Goal: Check status: Check status

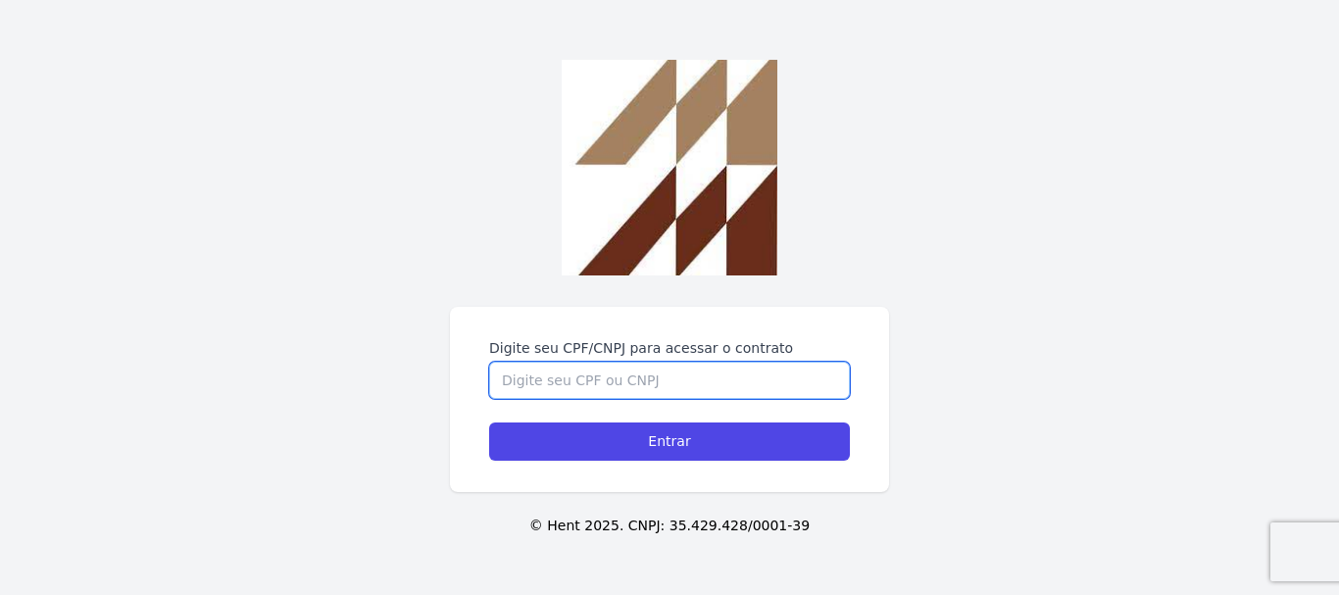
click at [660, 389] on input "Digite seu CPF/CNPJ para acessar o contrato" at bounding box center [669, 380] width 361 height 37
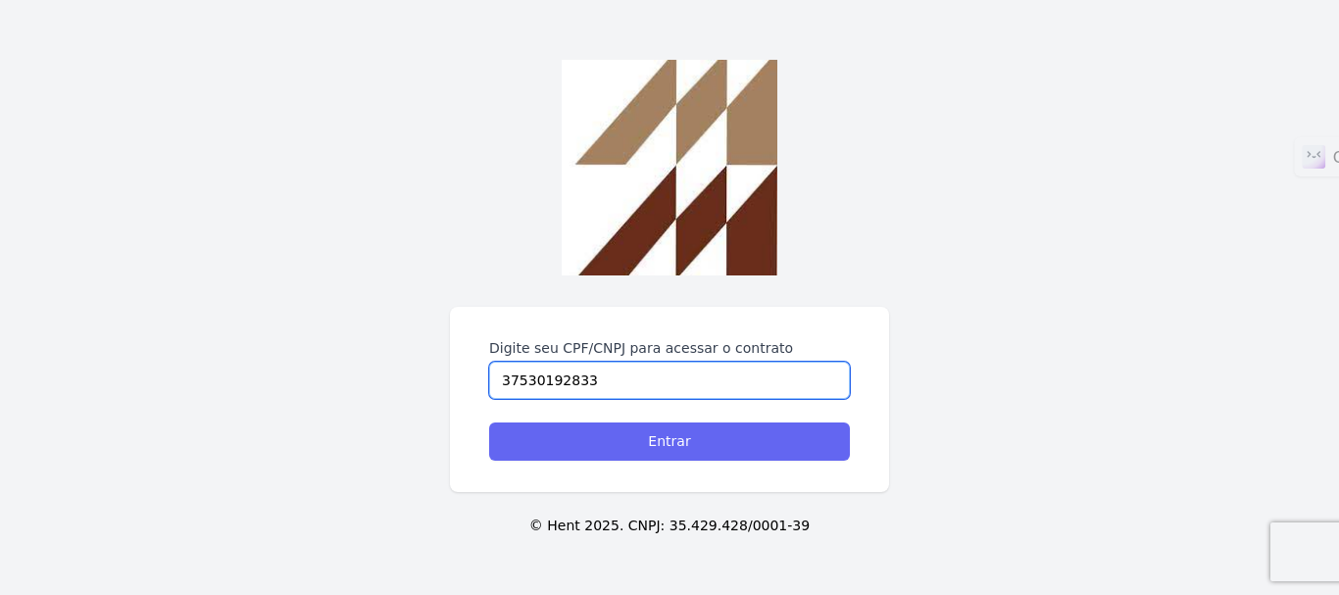
type input "37530192833"
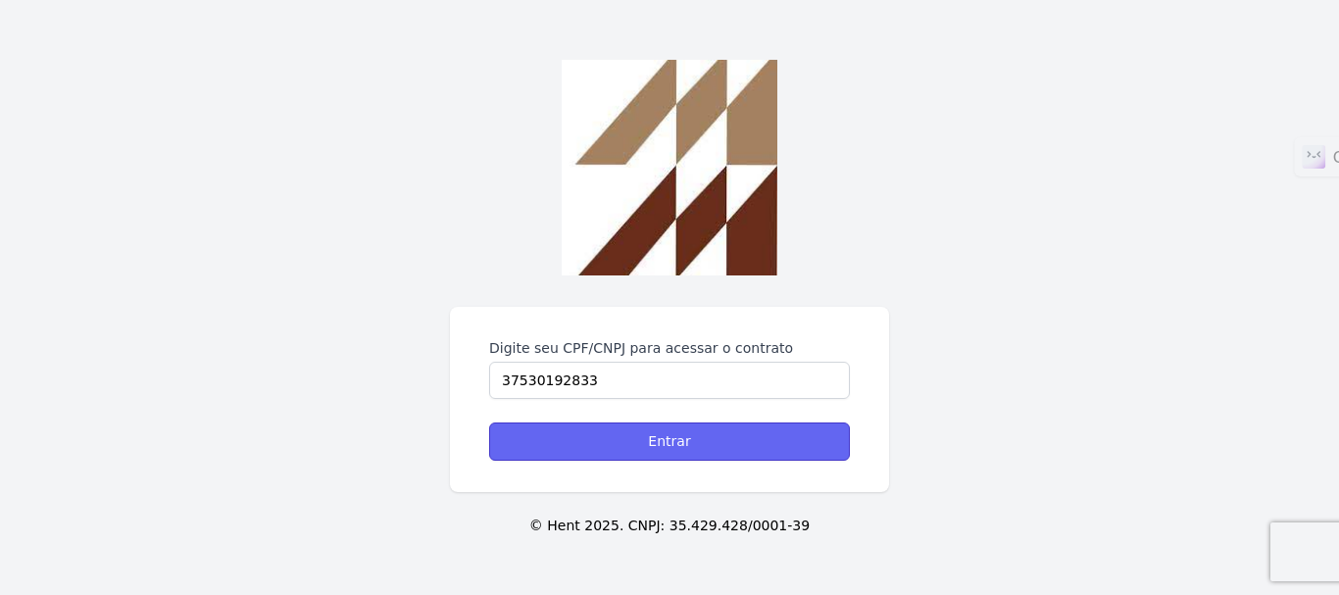
click at [674, 434] on input "Entrar" at bounding box center [669, 441] width 361 height 38
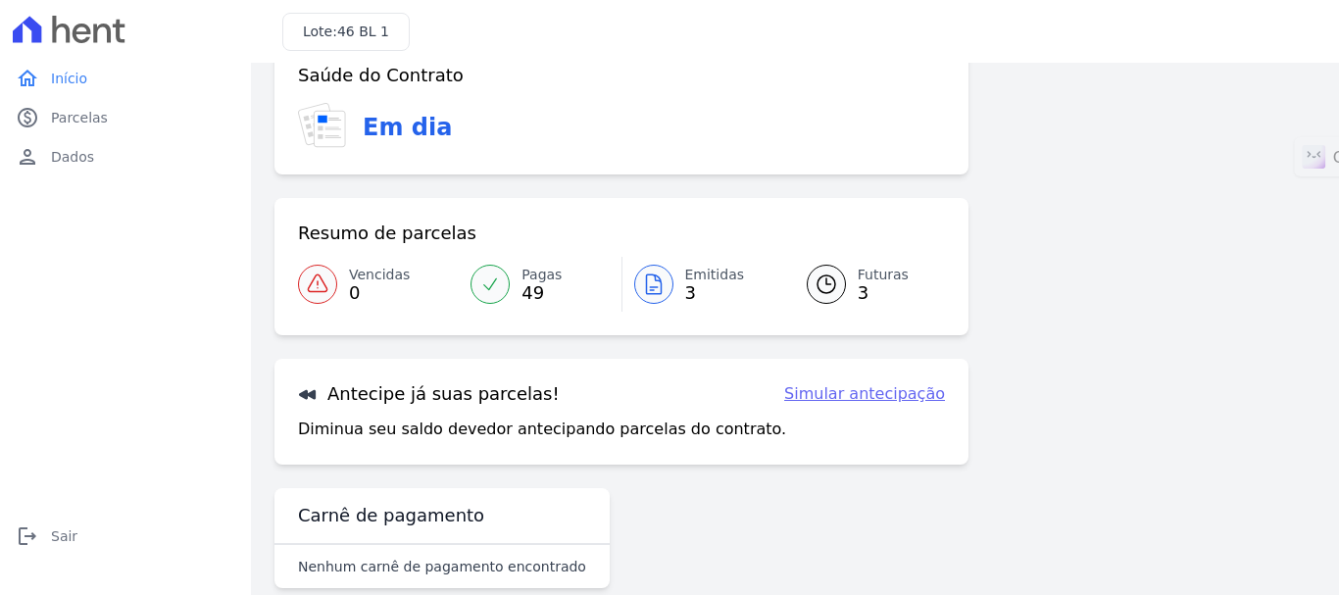
scroll to position [153, 0]
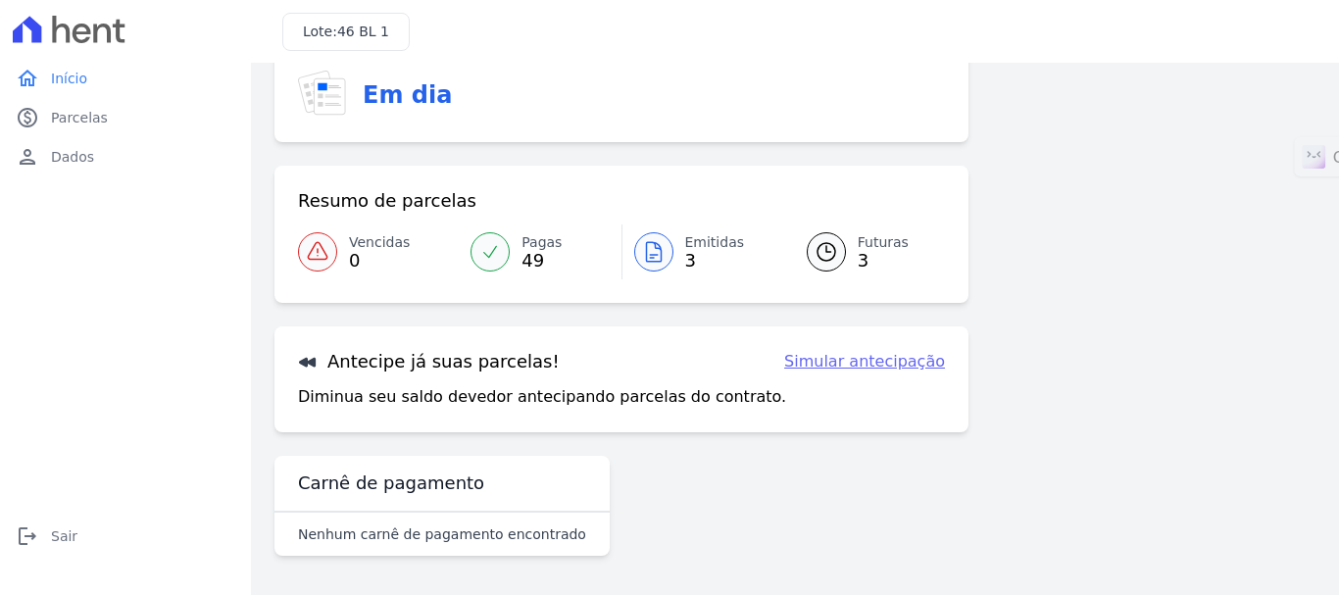
click at [816, 259] on icon at bounding box center [826, 252] width 24 height 24
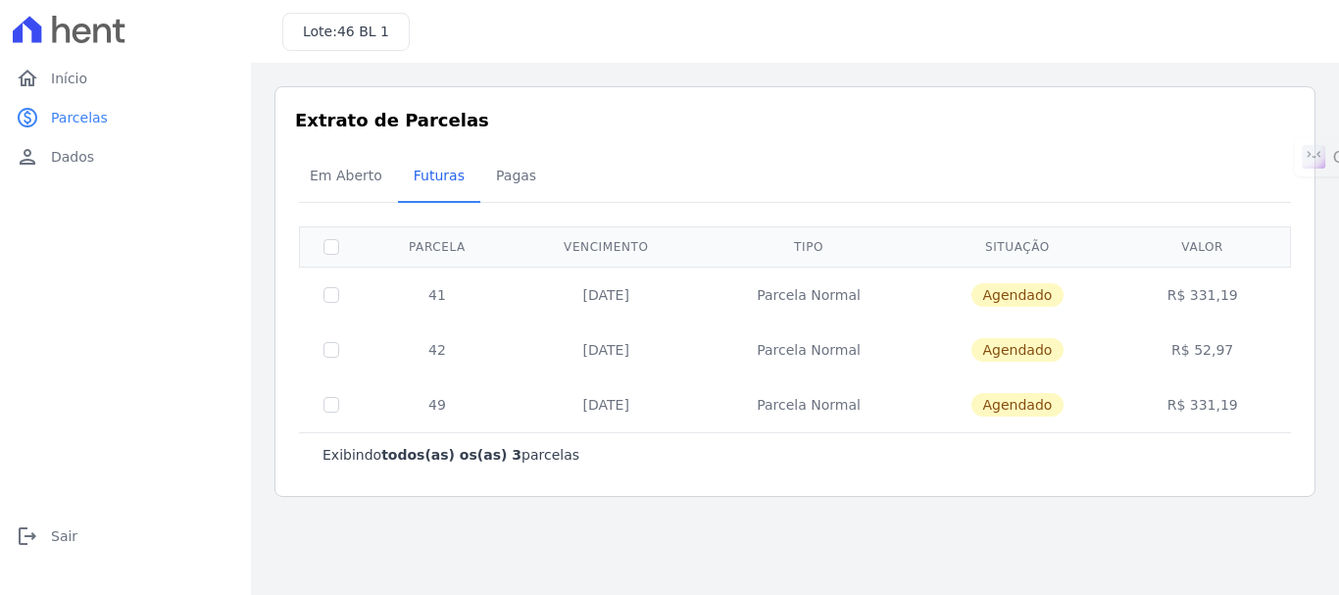
click at [411, 354] on td "42" at bounding box center [437, 349] width 149 height 55
click at [413, 356] on td "42" at bounding box center [437, 349] width 149 height 55
click at [484, 172] on span "Pagas" at bounding box center [516, 175] width 64 height 39
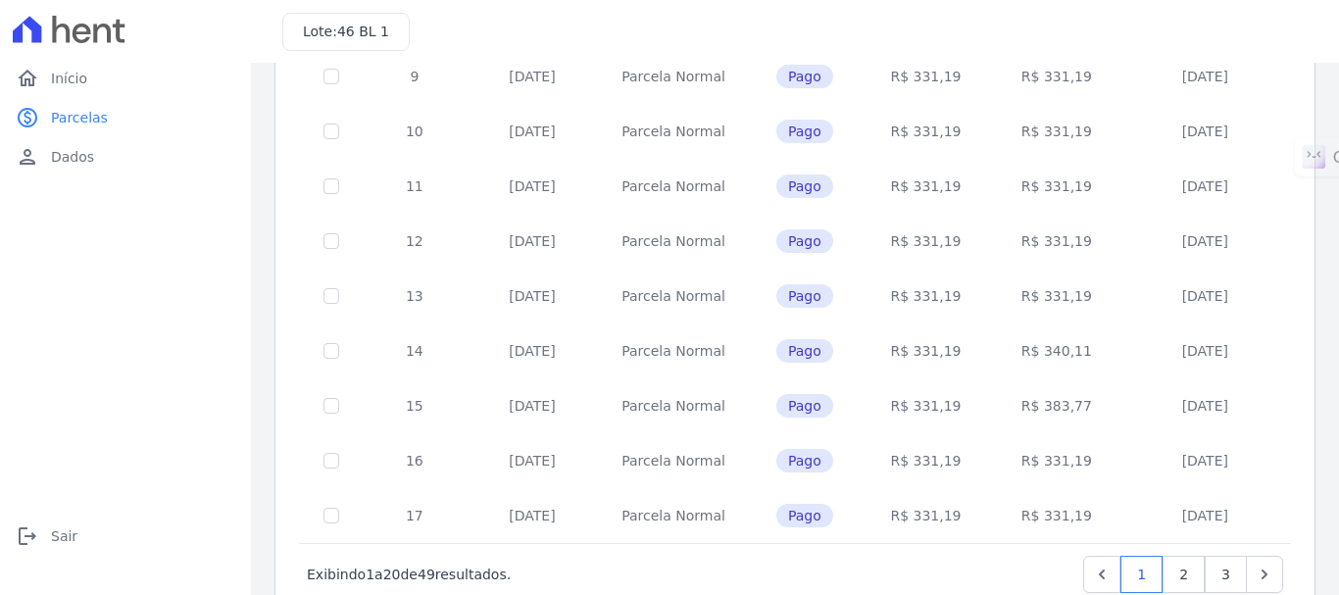
scroll to position [884, 0]
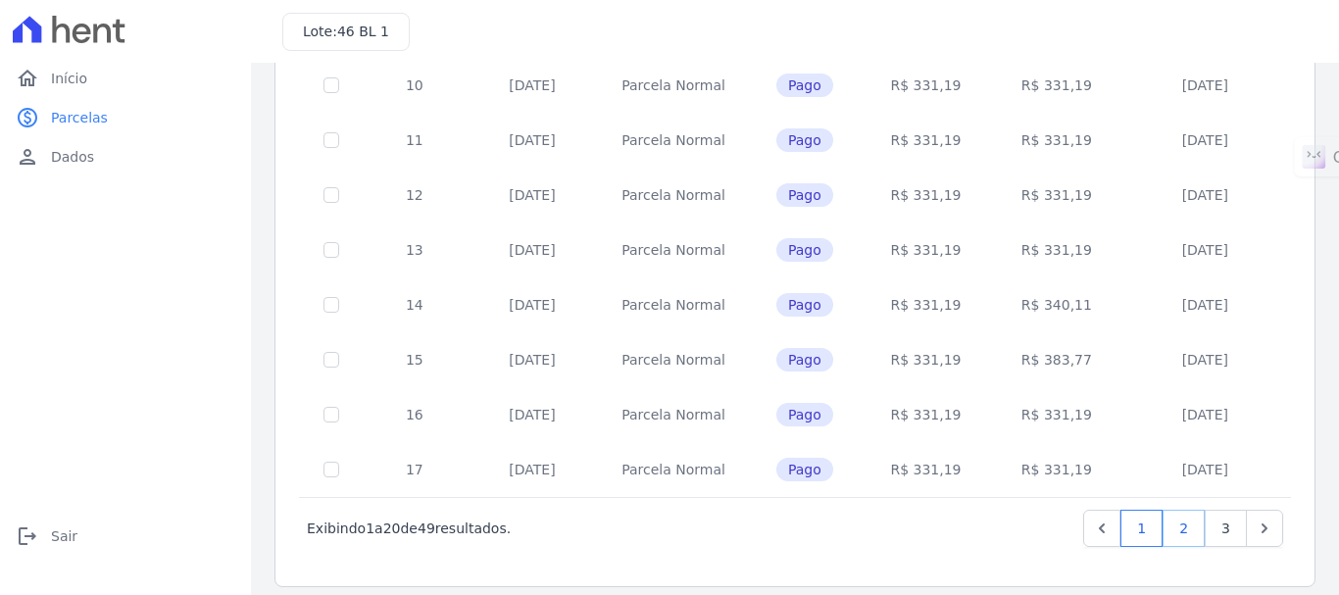
click at [1166, 516] on link "2" at bounding box center [1183, 528] width 42 height 37
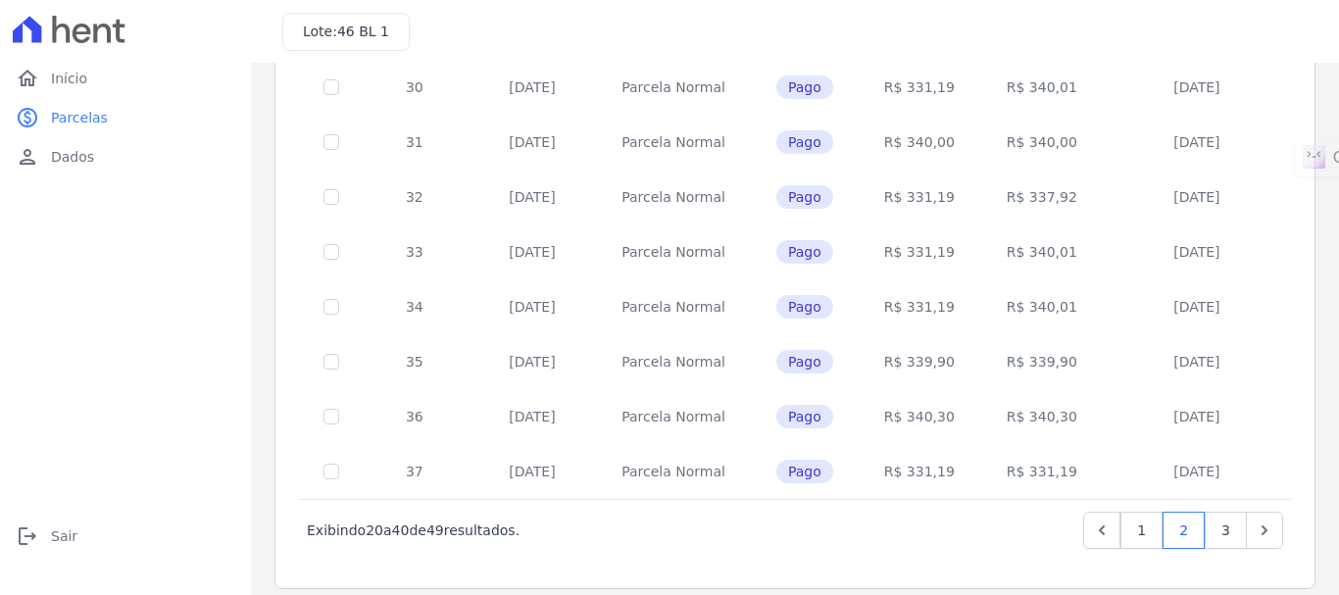
scroll to position [884, 0]
click at [1215, 510] on link "3" at bounding box center [1225, 528] width 42 height 37
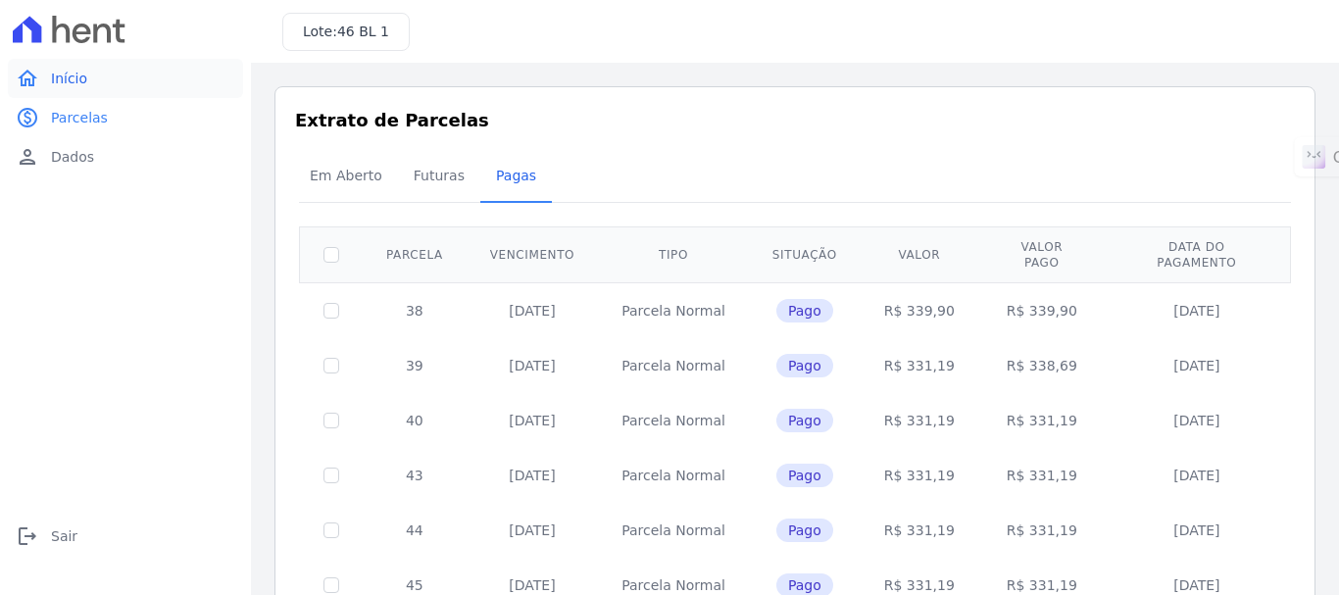
click at [74, 75] on span "Início" at bounding box center [69, 79] width 36 height 20
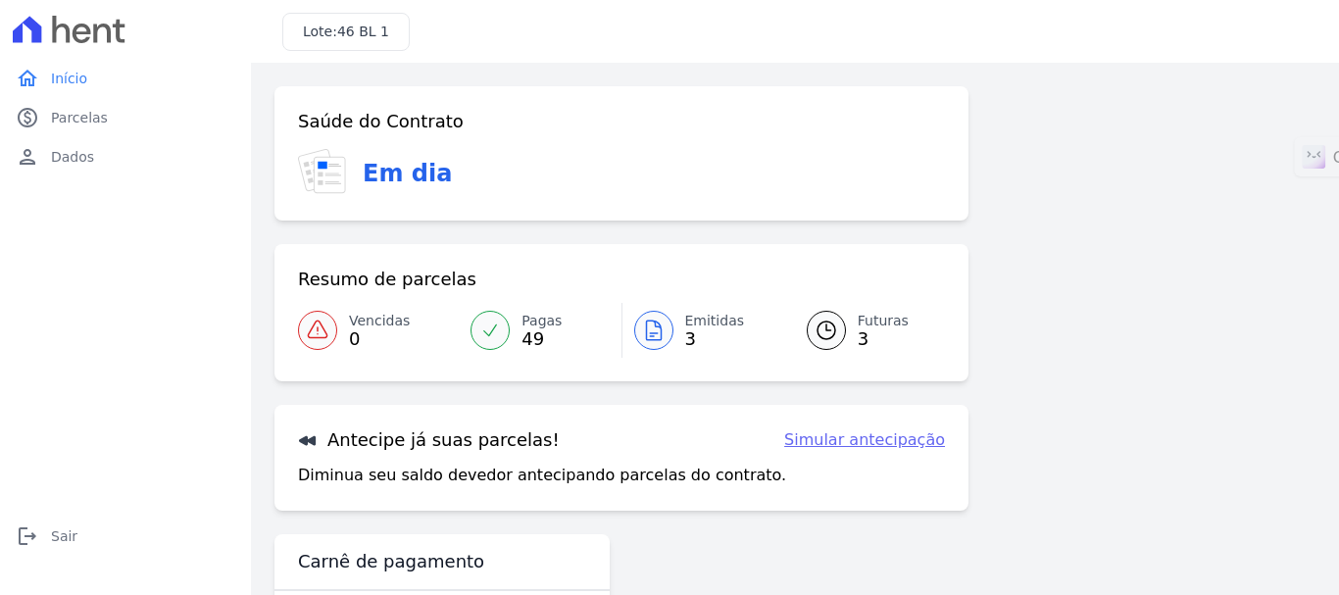
scroll to position [78, 0]
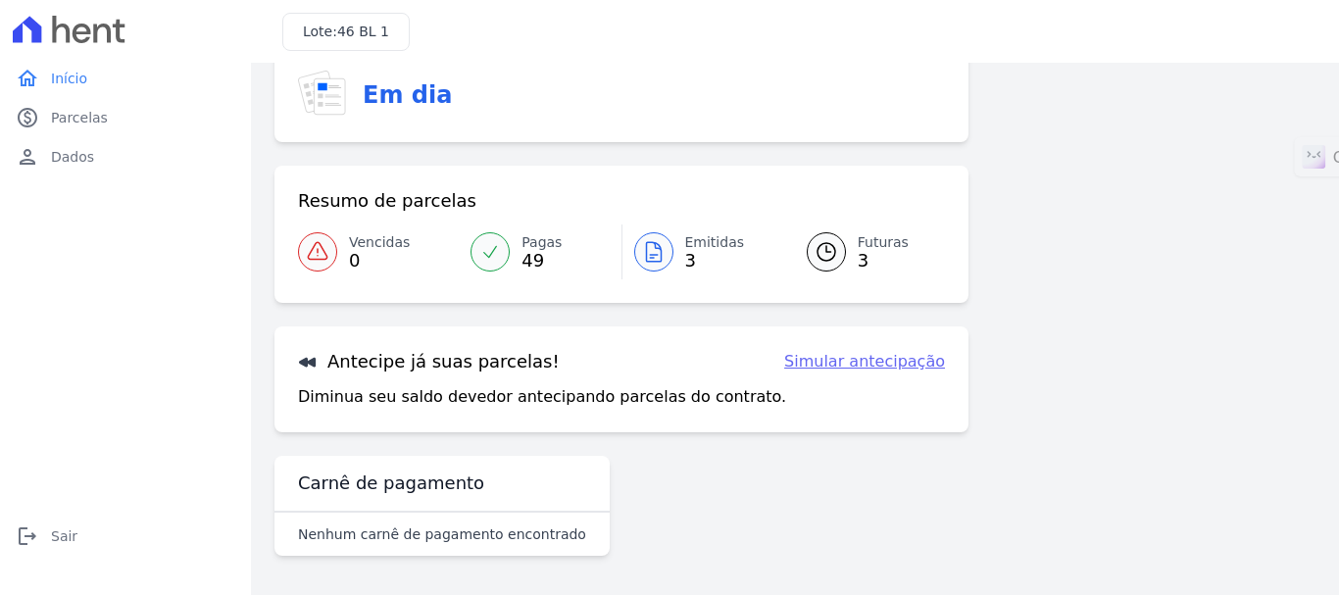
click at [829, 364] on link "Simular antecipação" at bounding box center [864, 362] width 161 height 24
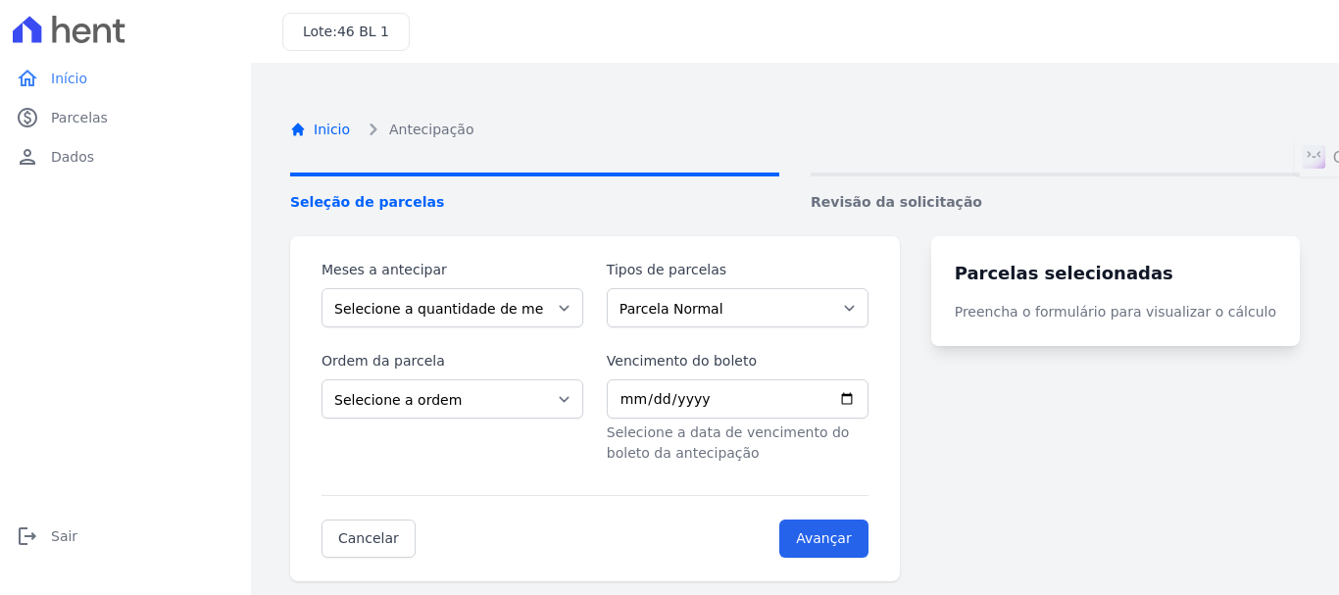
click at [333, 123] on link "Inicio" at bounding box center [320, 130] width 60 height 21
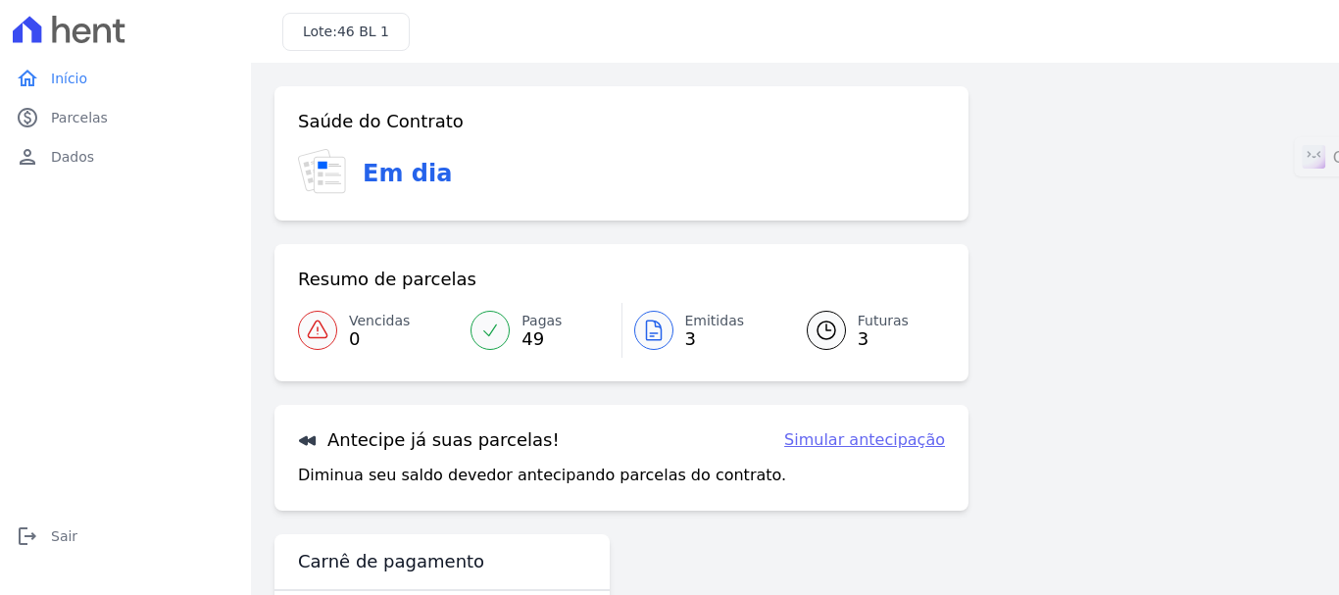
click at [647, 328] on icon at bounding box center [654, 331] width 24 height 24
